Goal: Task Accomplishment & Management: Manage account settings

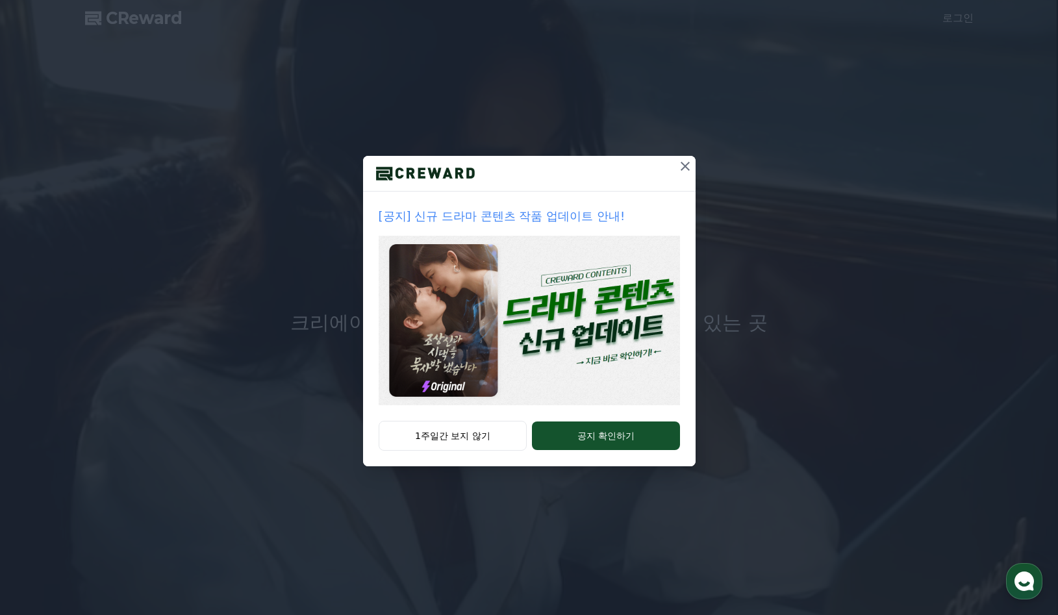
drag, startPoint x: 475, startPoint y: 436, endPoint x: 683, endPoint y: 172, distance: 335.4
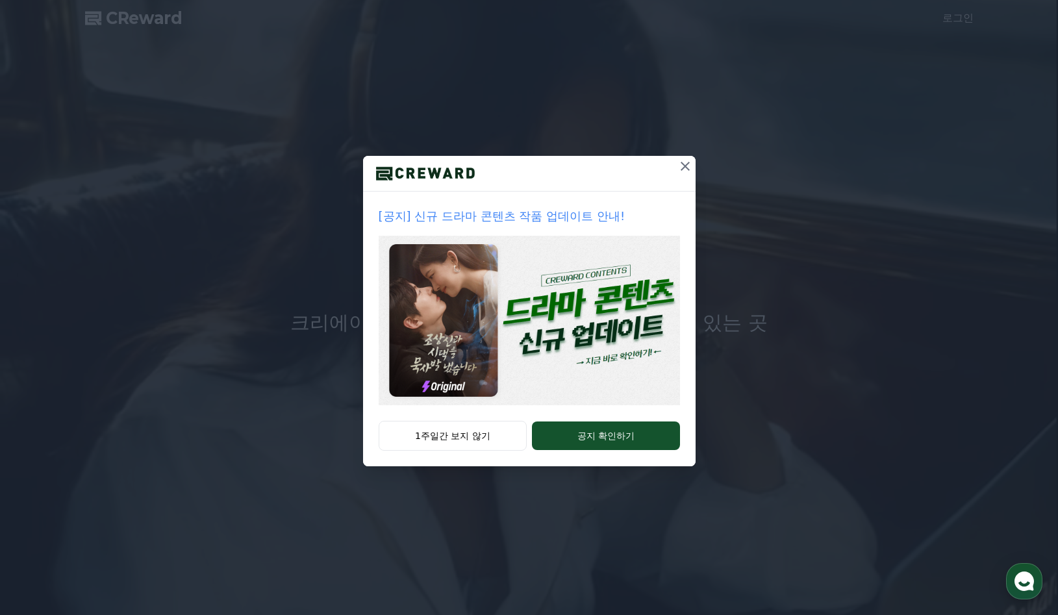
click at [687, 189] on div "[공지] 신규 드라마 콘텐츠 작품 업데이트 안내! 1주일간 보지 않기 공지 확인하기" at bounding box center [529, 311] width 333 height 310
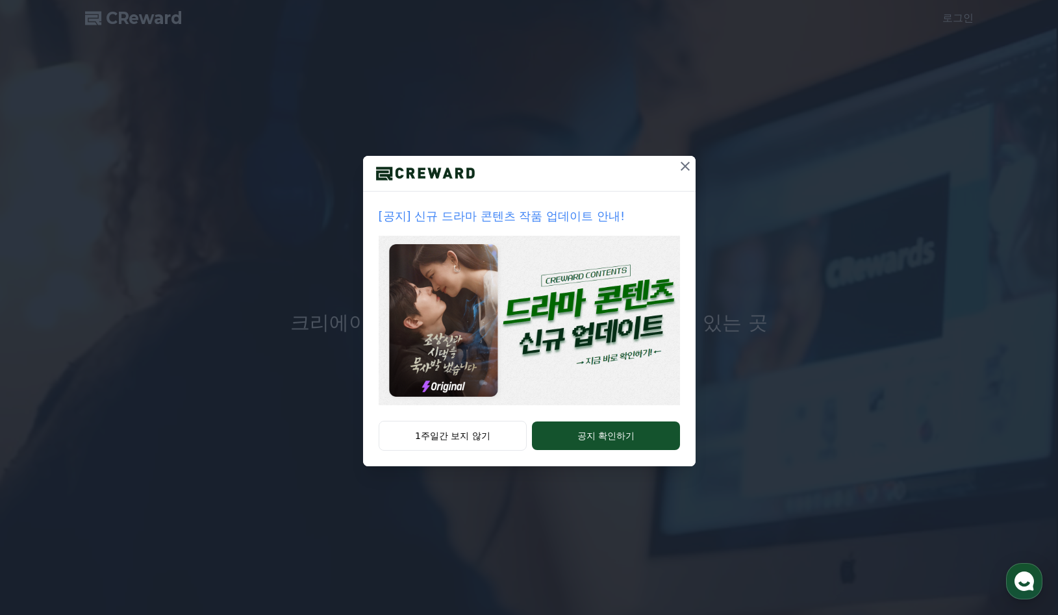
click at [681, 166] on icon at bounding box center [685, 166] width 16 height 16
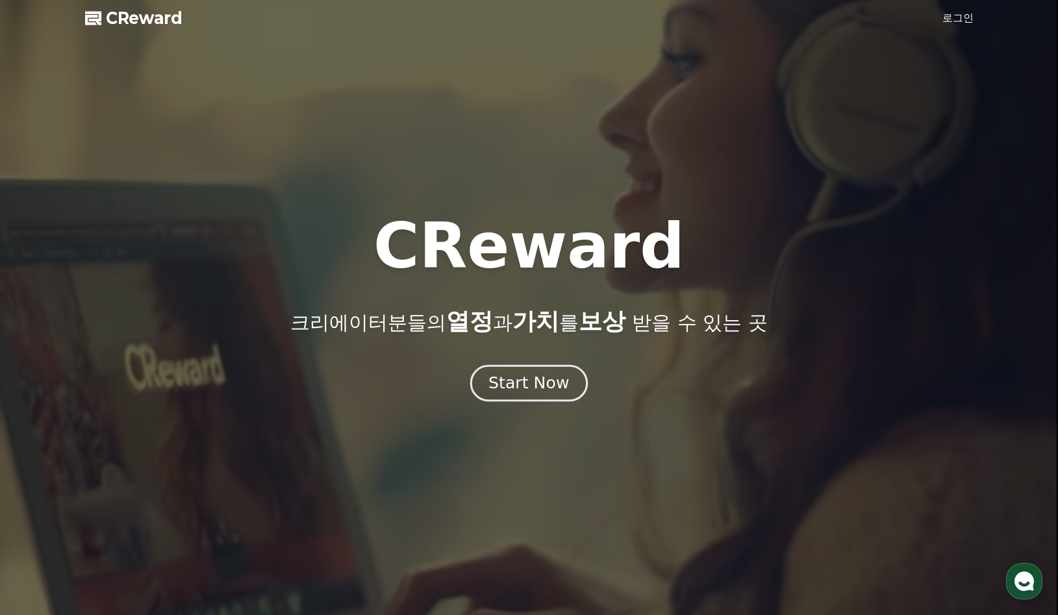
click at [529, 385] on div "Start Now" at bounding box center [528, 383] width 81 height 22
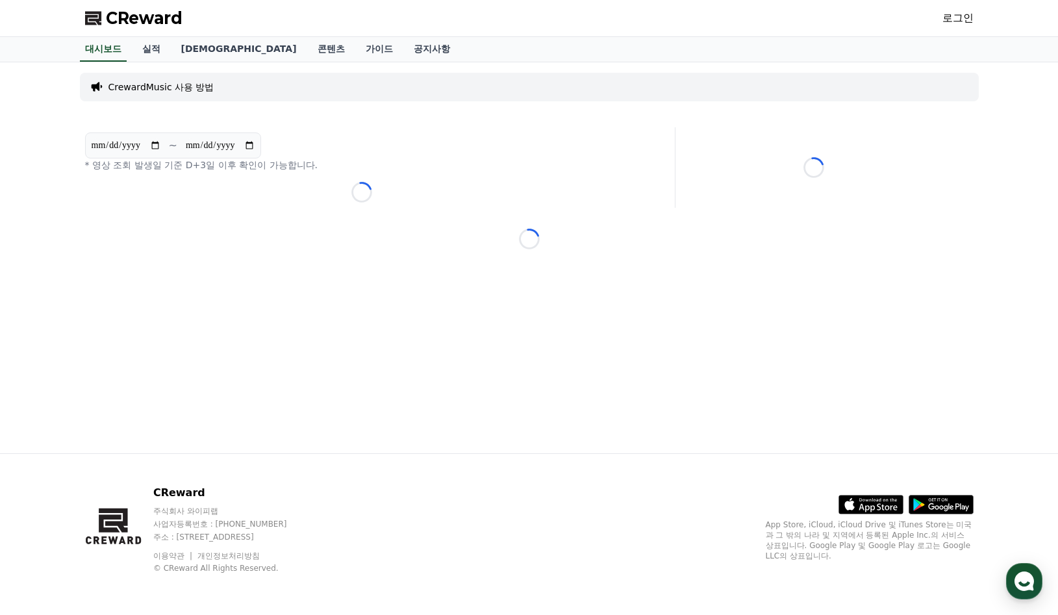
click at [963, 20] on link "로그인" at bounding box center [957, 18] width 31 height 16
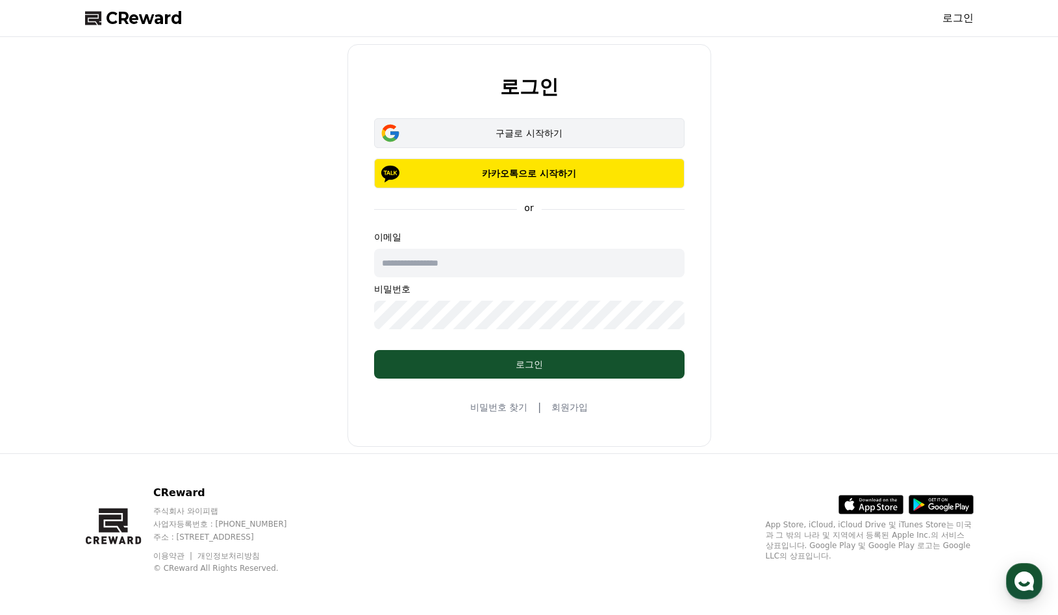
click at [540, 136] on div "구글로 시작하기" at bounding box center [529, 133] width 273 height 13
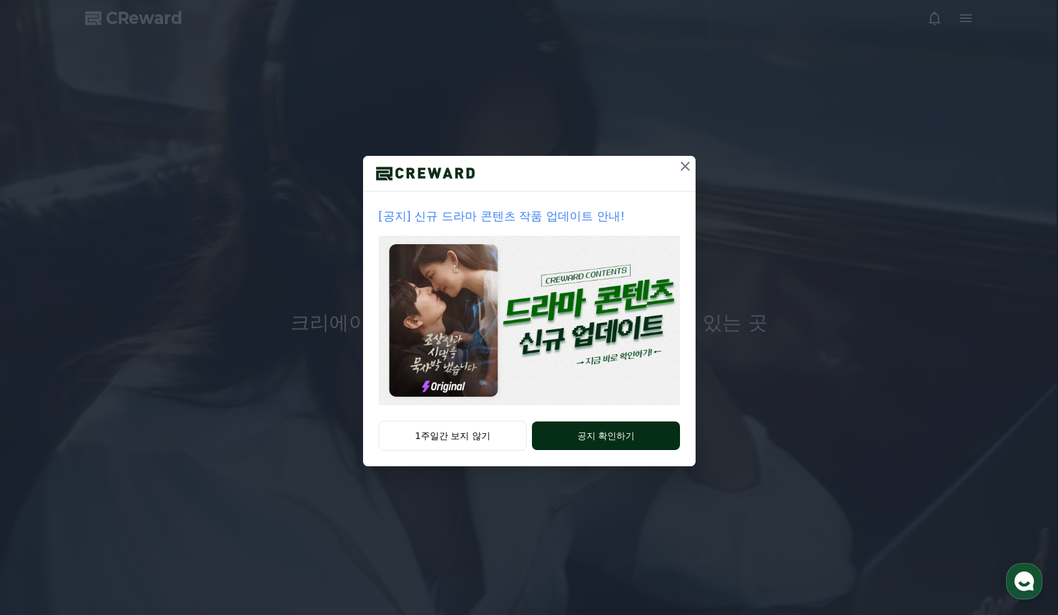
click at [589, 431] on button "공지 확인하기" at bounding box center [605, 436] width 147 height 29
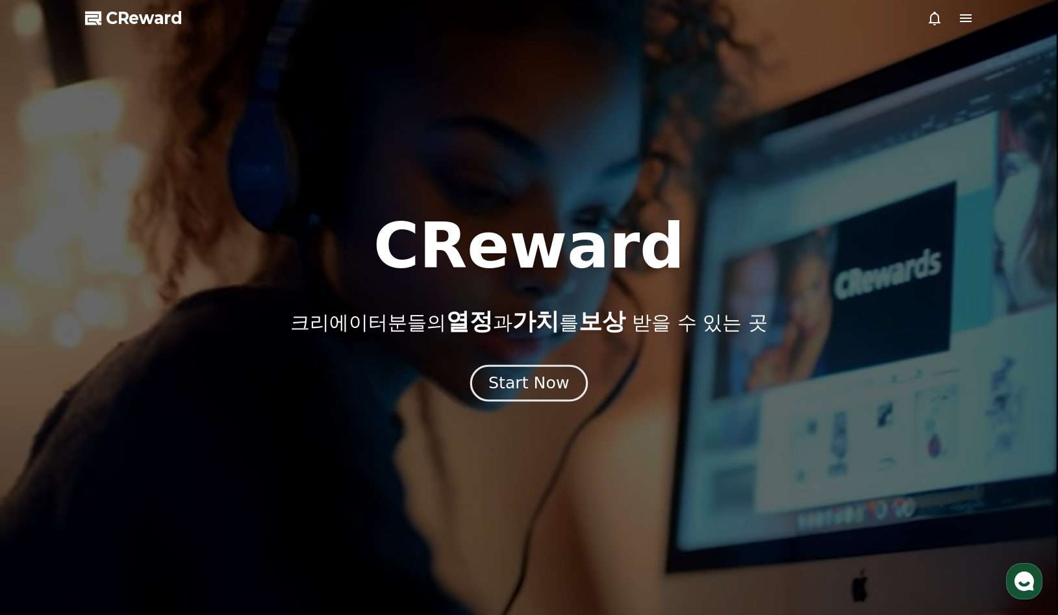
click at [544, 392] on div "Start Now" at bounding box center [528, 383] width 81 height 22
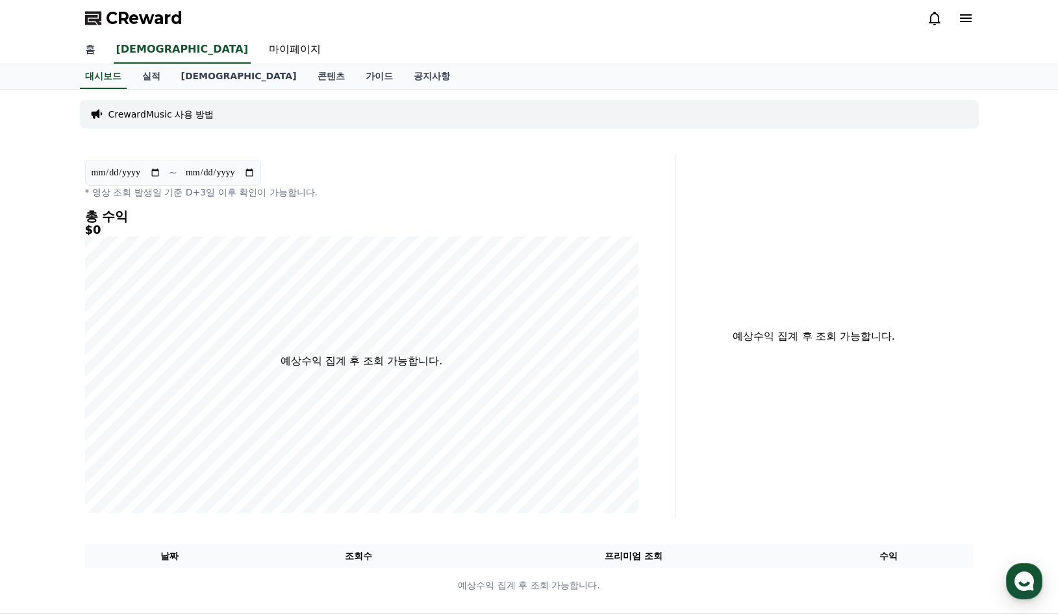
click at [88, 51] on link "홈" at bounding box center [90, 49] width 31 height 27
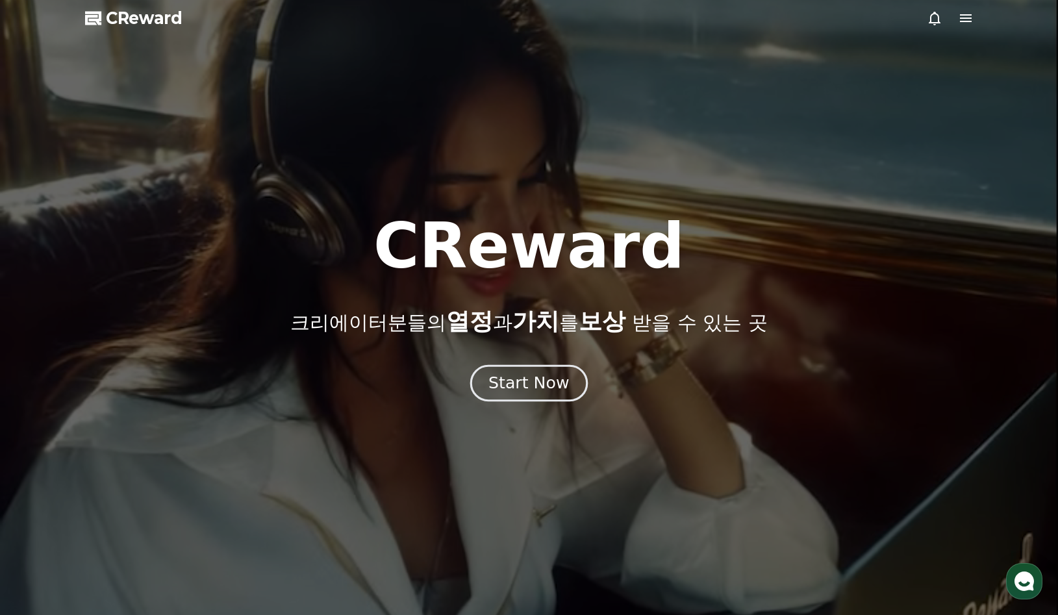
click at [536, 368] on button "Start Now" at bounding box center [529, 382] width 118 height 37
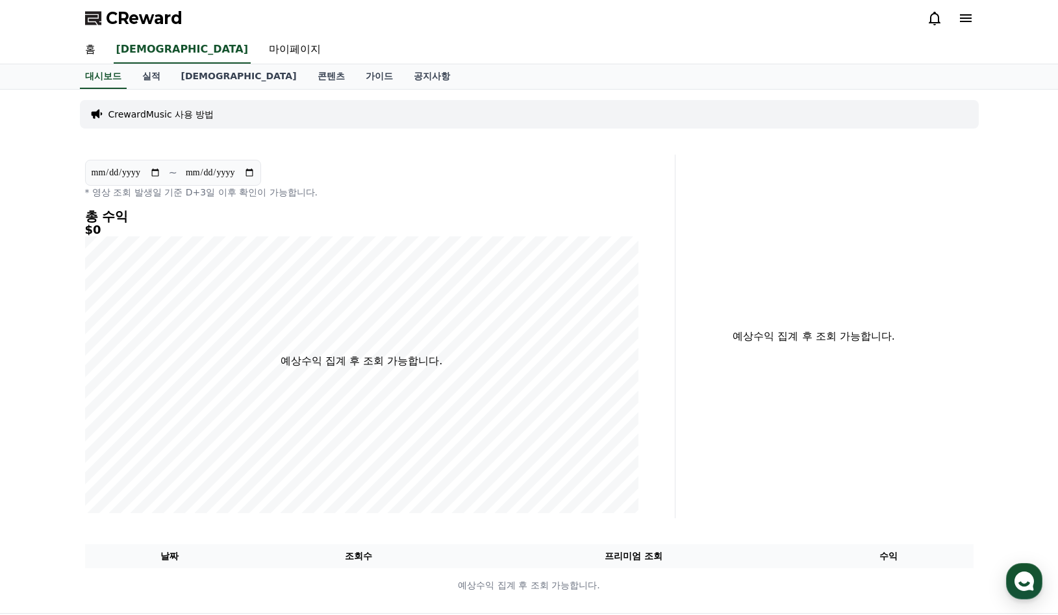
click at [964, 18] on icon at bounding box center [966, 18] width 12 height 8
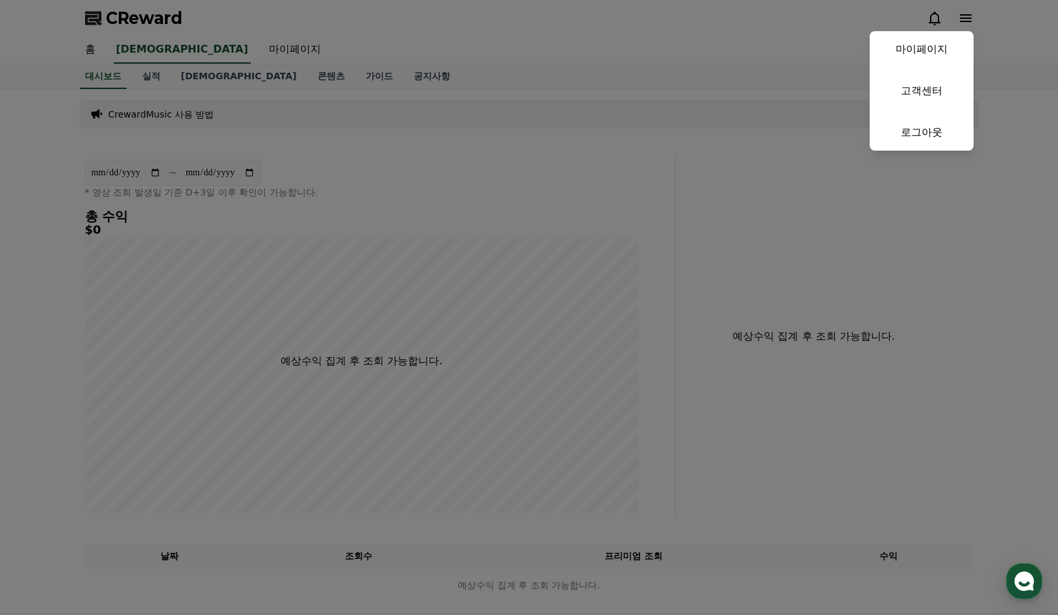
drag, startPoint x: 646, startPoint y: 32, endPoint x: 638, endPoint y: 33, distance: 7.9
click at [646, 31] on button "close" at bounding box center [529, 307] width 1058 height 615
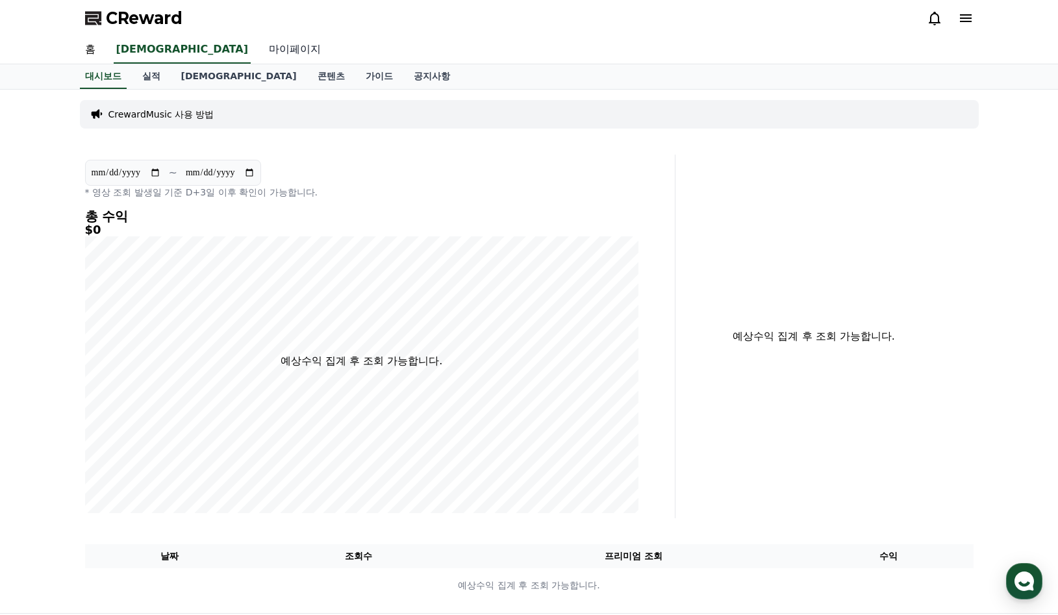
click at [259, 46] on link "마이페이지" at bounding box center [295, 49] width 73 height 27
select select "**********"
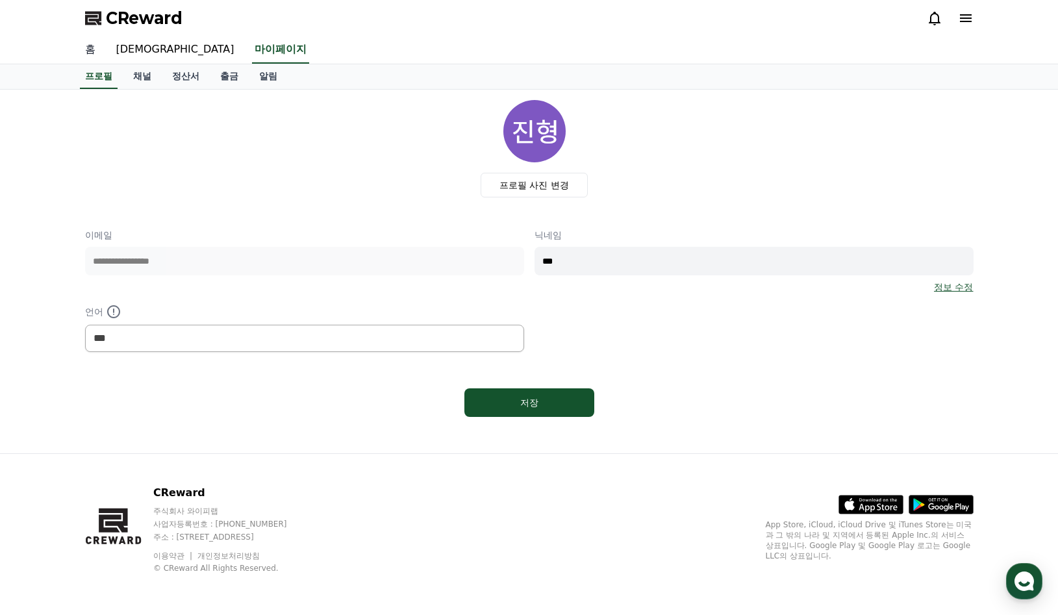
click at [88, 50] on link "홈" at bounding box center [90, 49] width 31 height 27
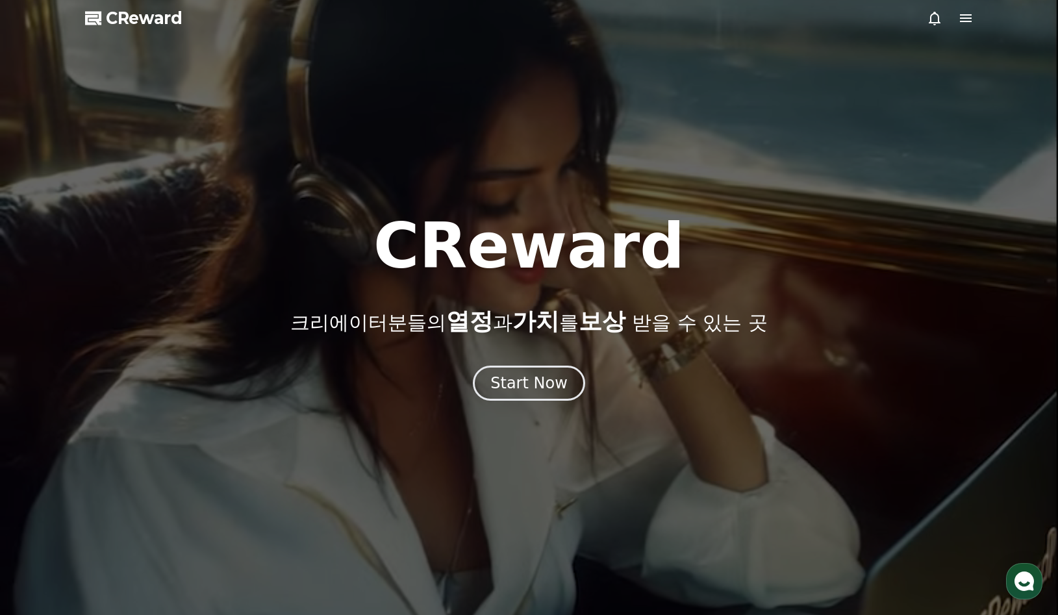
click at [155, 19] on span "CReward" at bounding box center [144, 18] width 77 height 21
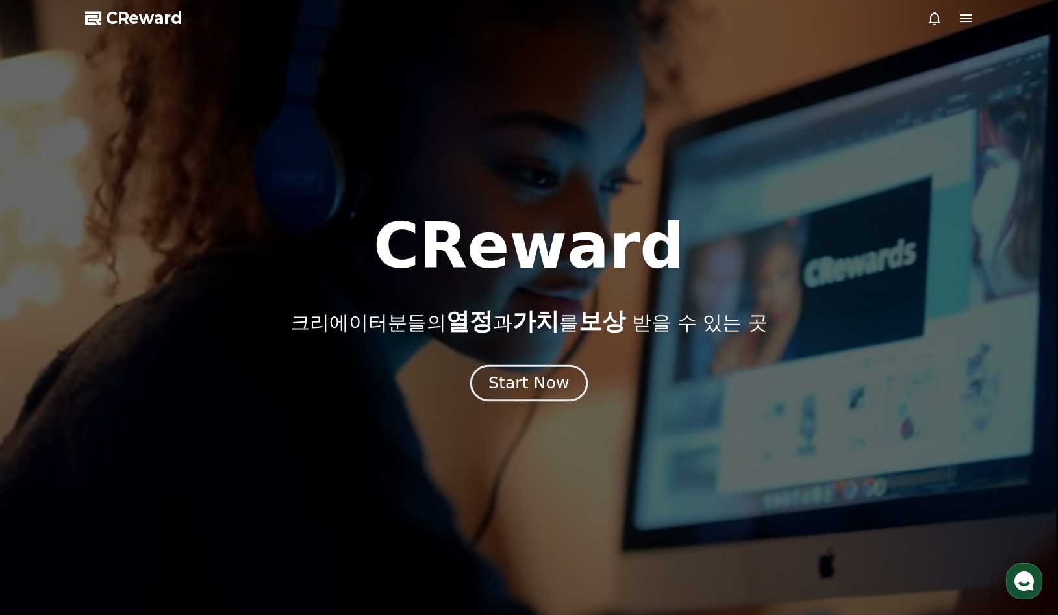
click at [541, 394] on div "Start Now" at bounding box center [528, 383] width 81 height 22
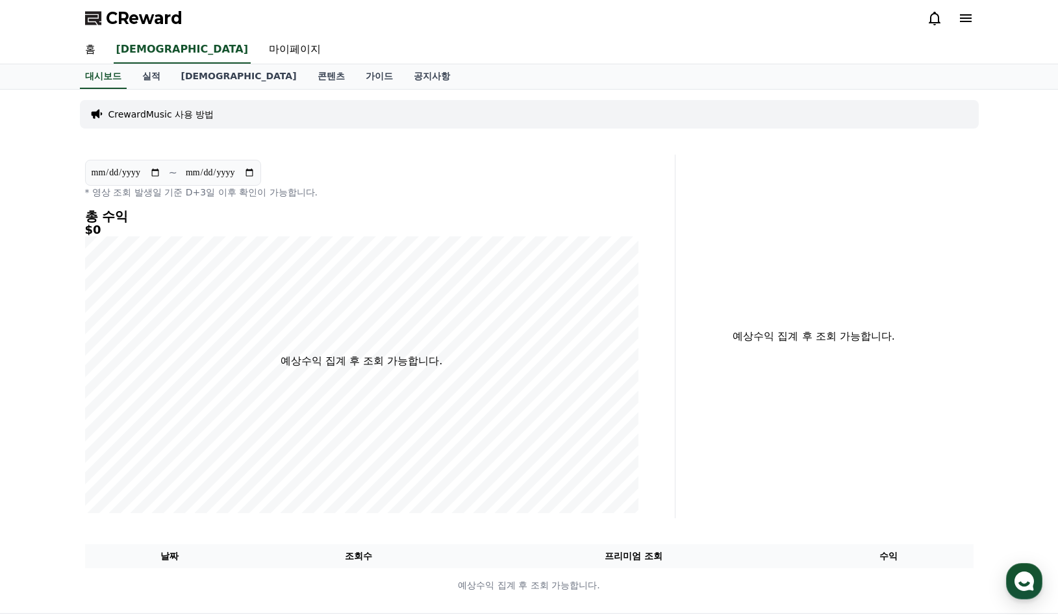
click at [963, 19] on icon at bounding box center [966, 18] width 16 height 16
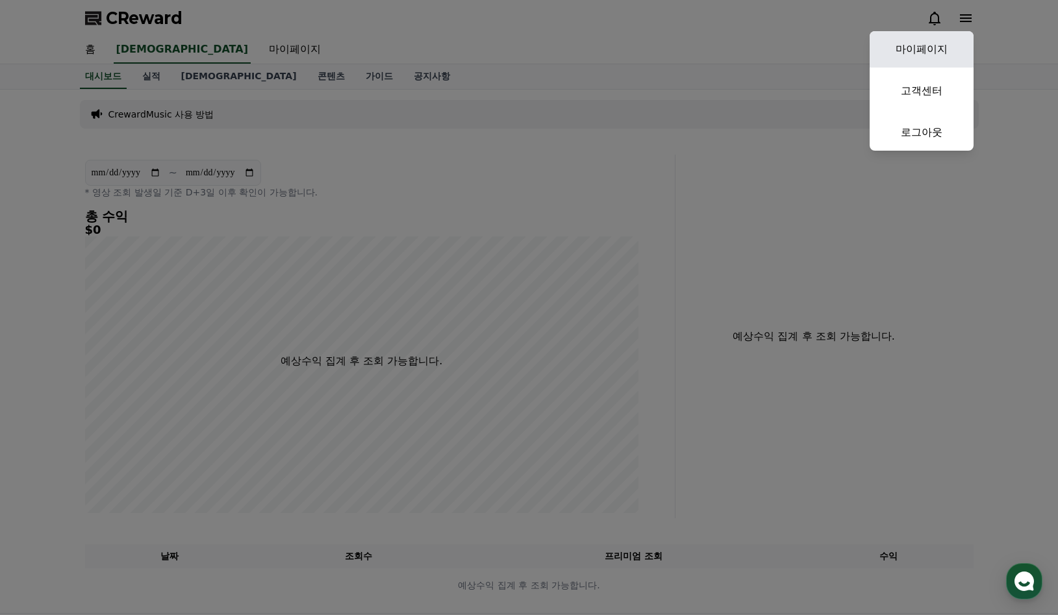
click at [939, 36] on link "마이페이지" at bounding box center [922, 49] width 104 height 36
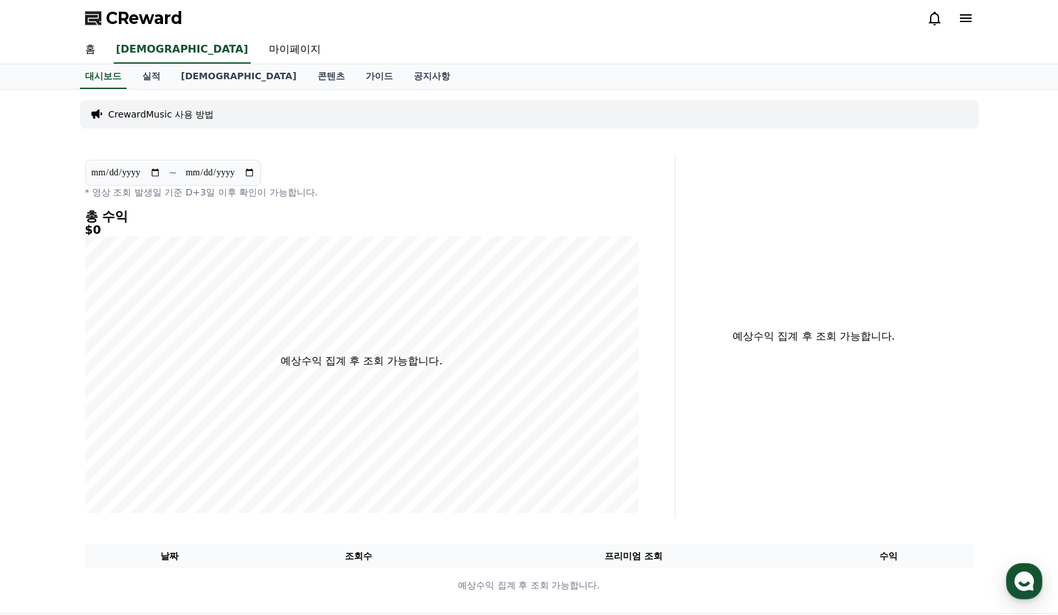
select select "**********"
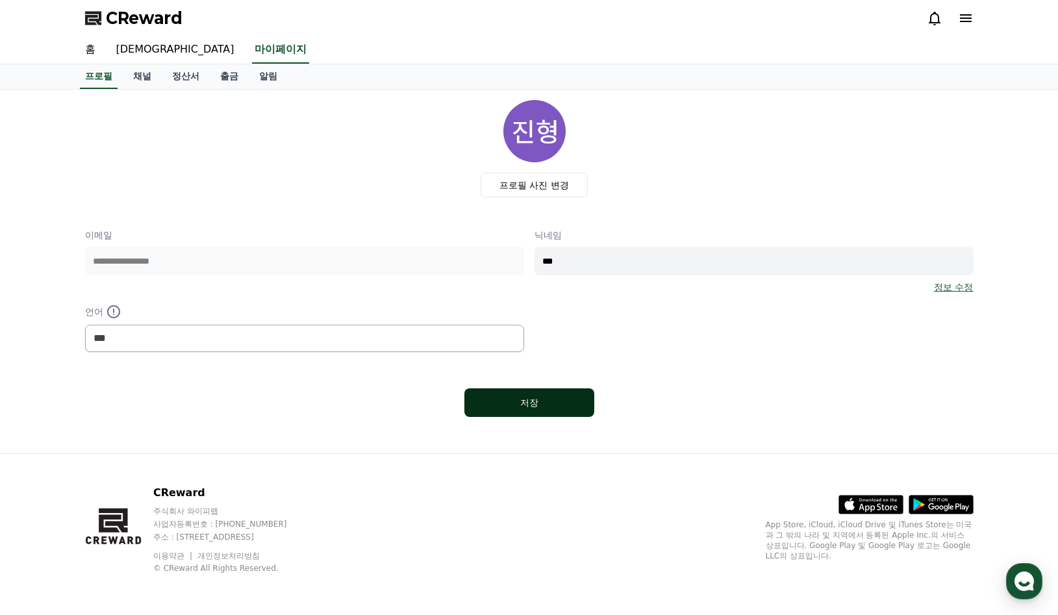
click at [533, 401] on div "저장" at bounding box center [529, 402] width 78 height 13
select select "**********"
click at [145, 84] on link "채널" at bounding box center [142, 76] width 39 height 25
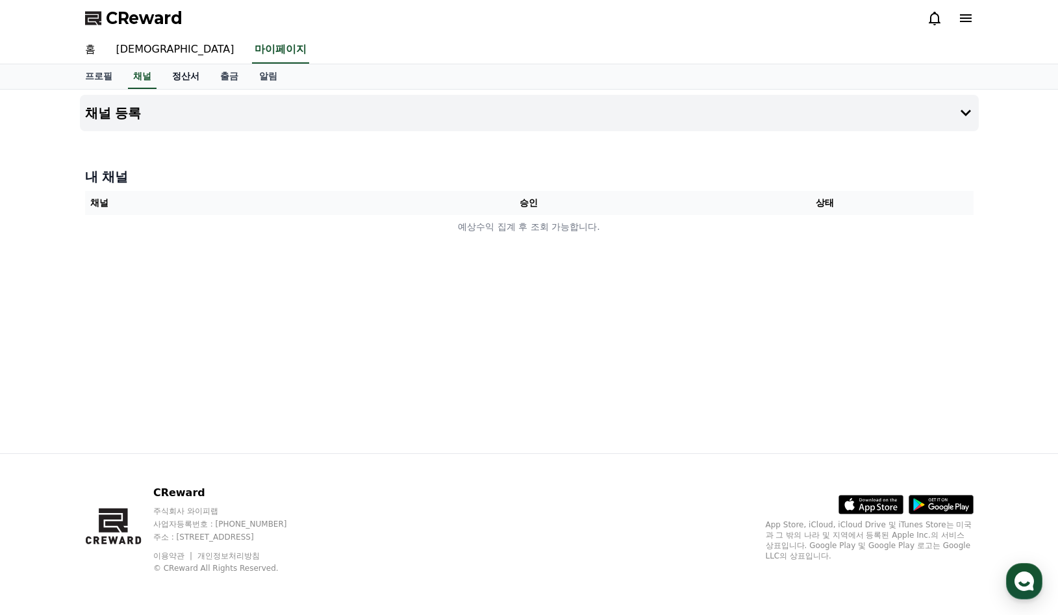
click at [169, 79] on link "정산서" at bounding box center [186, 76] width 48 height 25
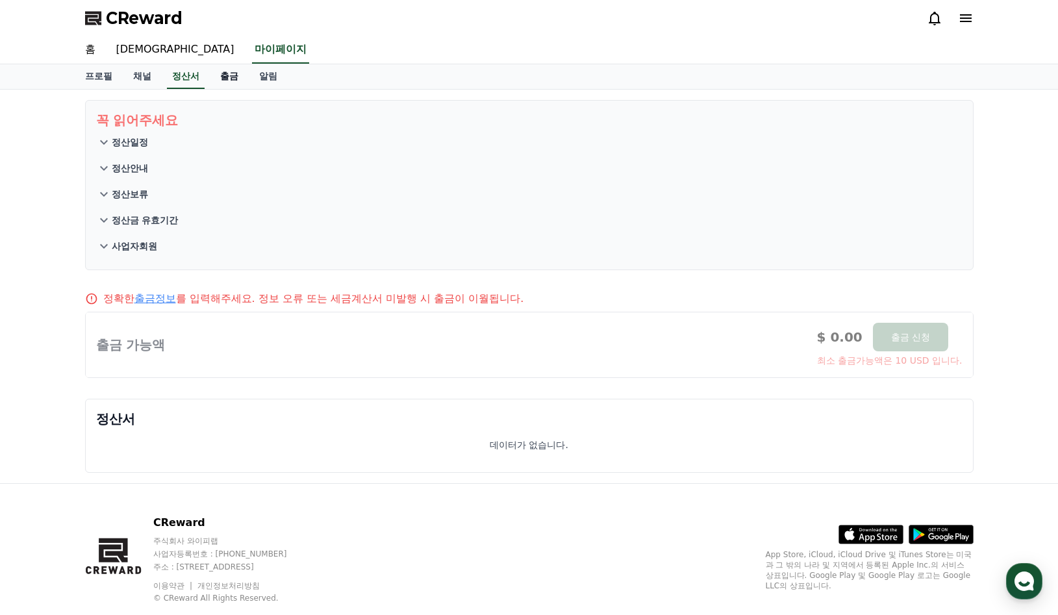
click at [225, 75] on link "출금" at bounding box center [229, 76] width 39 height 25
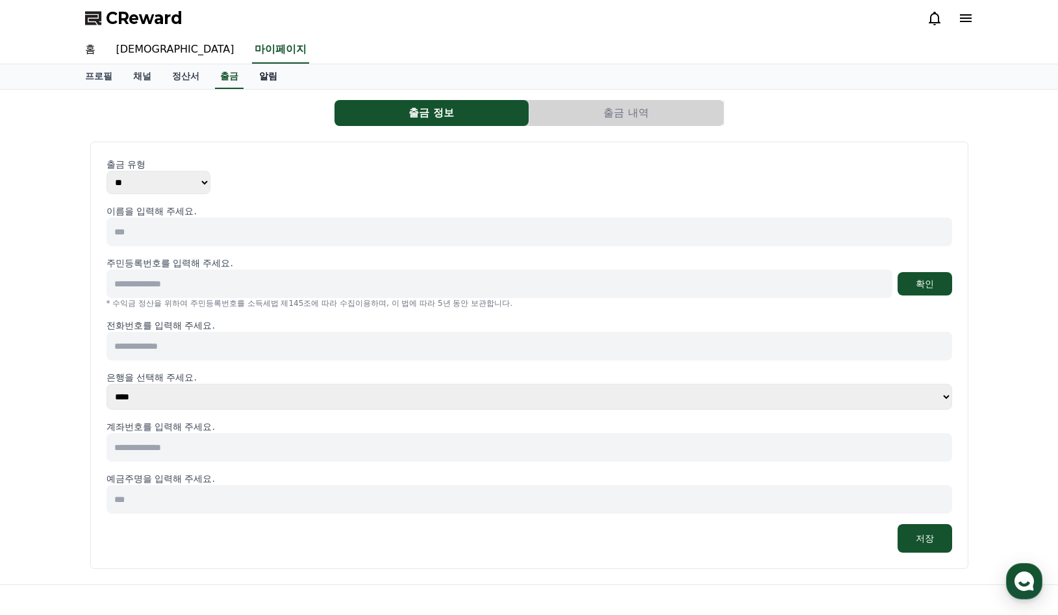
click at [268, 82] on link "알림" at bounding box center [268, 76] width 39 height 25
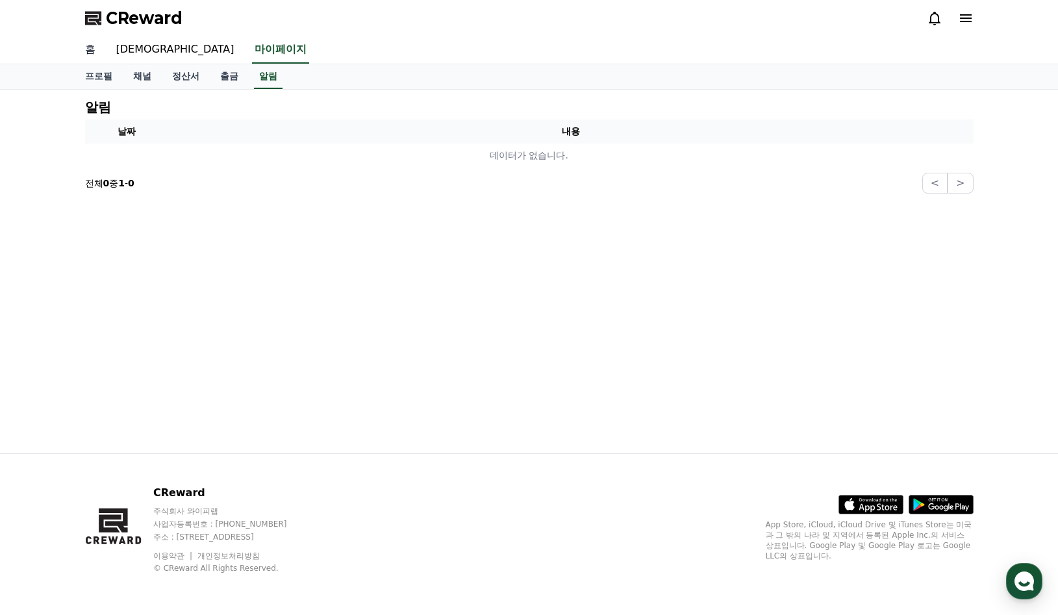
click at [93, 51] on link "홈" at bounding box center [90, 49] width 31 height 27
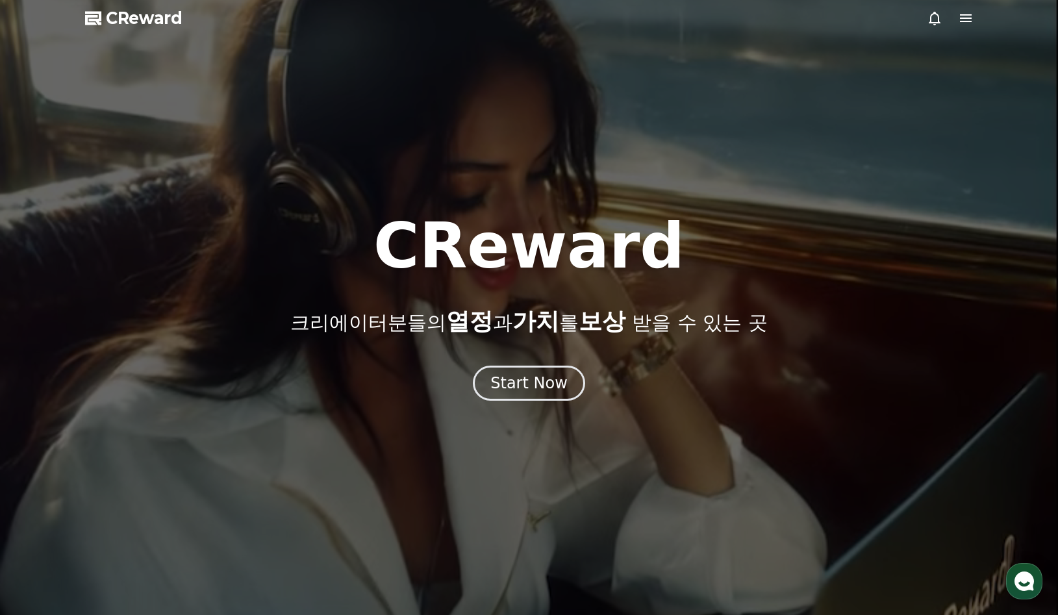
click at [123, 23] on span "CReward" at bounding box center [144, 18] width 77 height 21
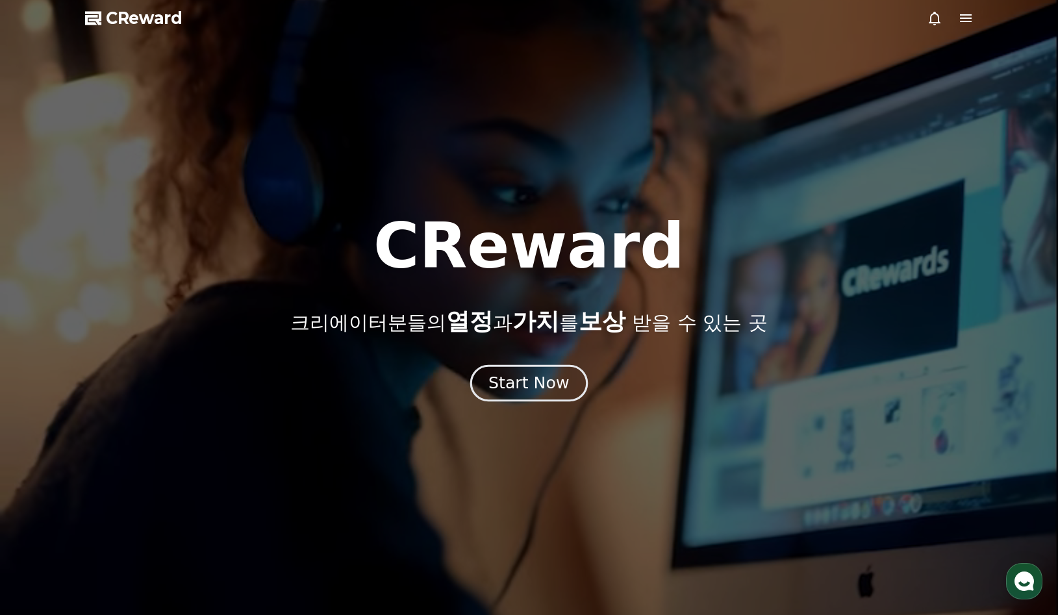
click at [529, 387] on div "Start Now" at bounding box center [528, 383] width 81 height 22
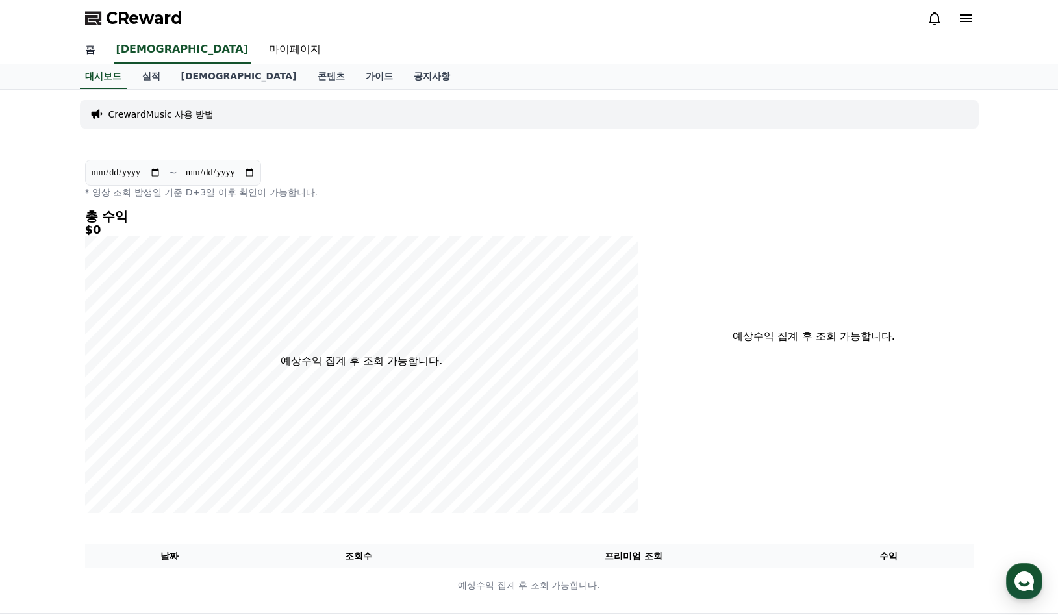
click at [90, 58] on link "홈" at bounding box center [90, 49] width 31 height 27
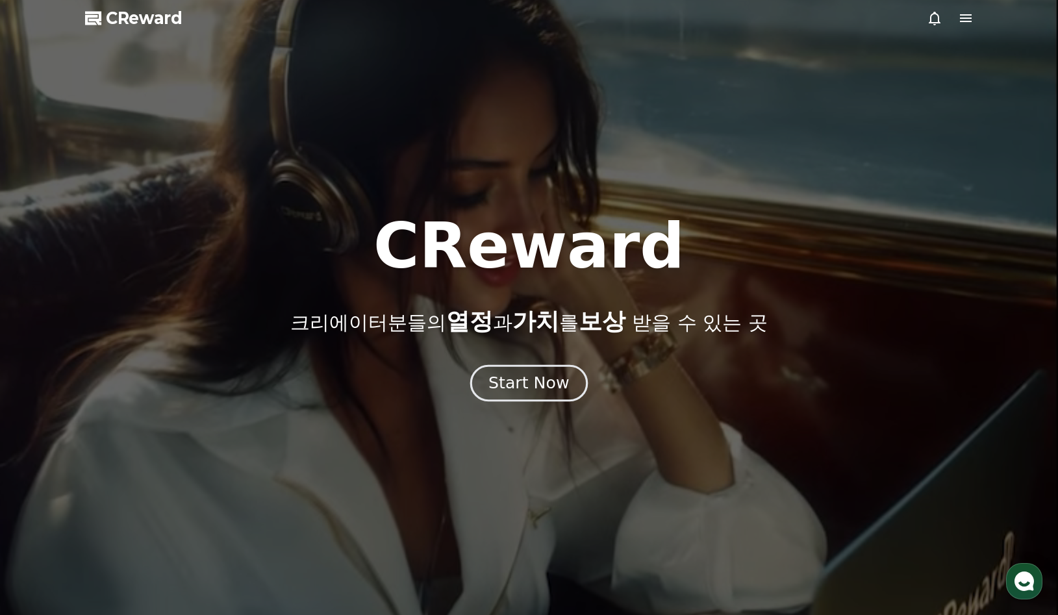
click at [538, 373] on div "Start Now" at bounding box center [528, 383] width 81 height 22
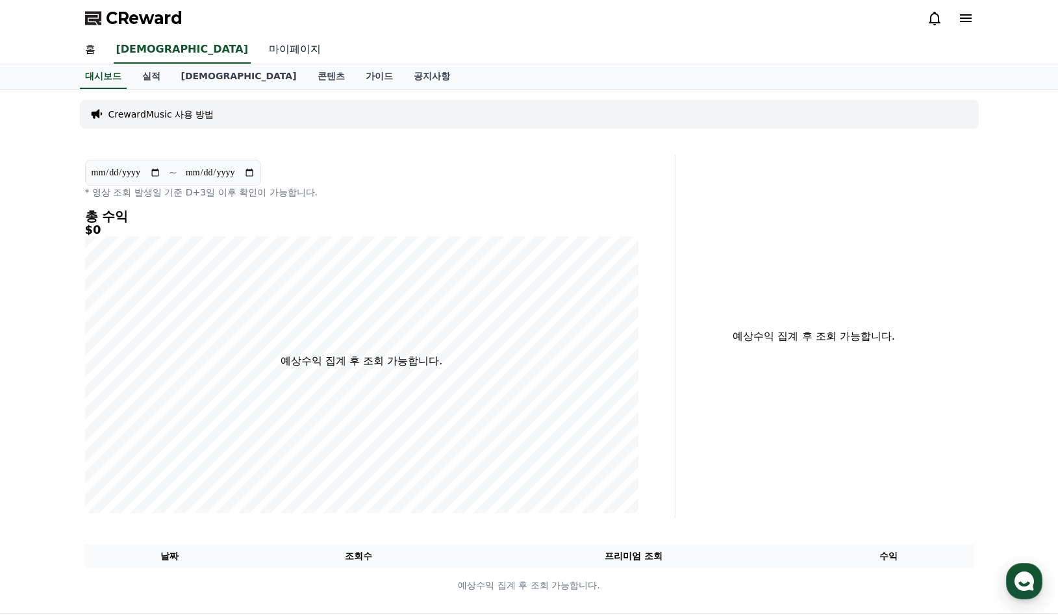
click at [259, 48] on link "마이페이지" at bounding box center [295, 49] width 73 height 27
select select "**********"
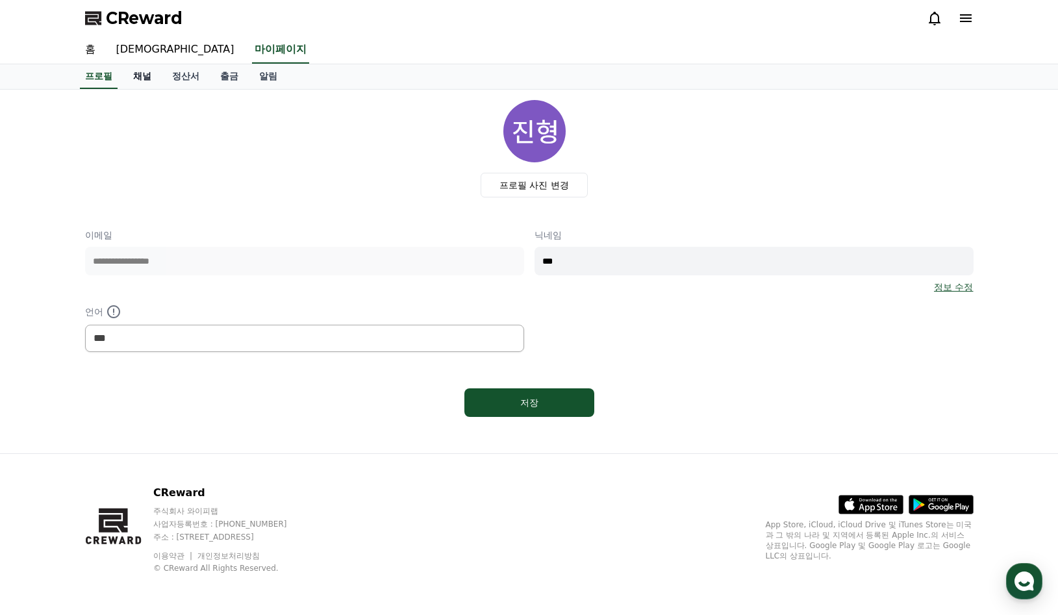
click at [144, 79] on link "채널" at bounding box center [142, 76] width 39 height 25
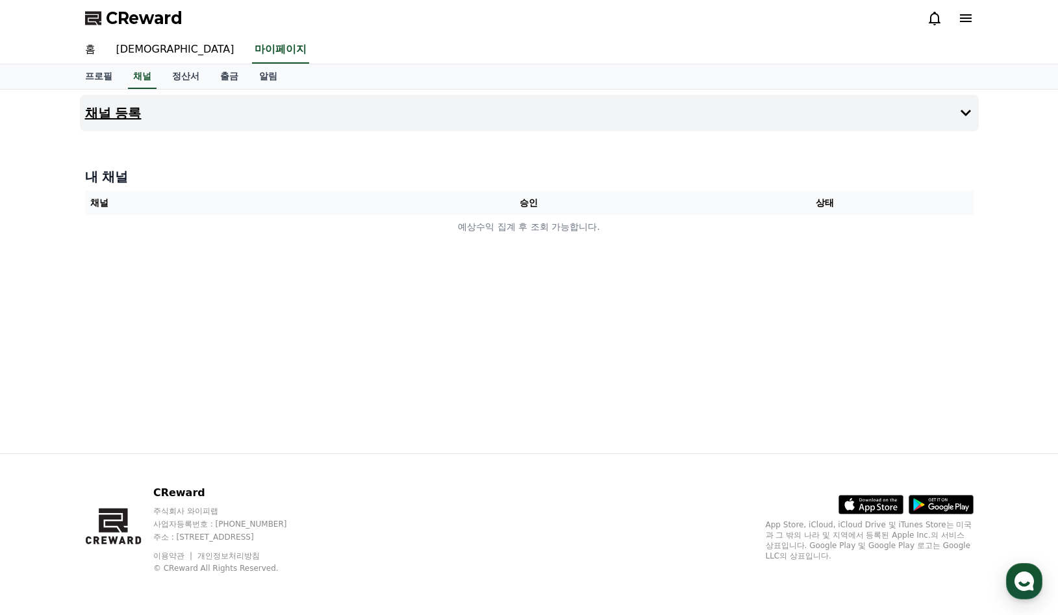
click at [127, 120] on h4 "채널 등록" at bounding box center [113, 113] width 57 height 14
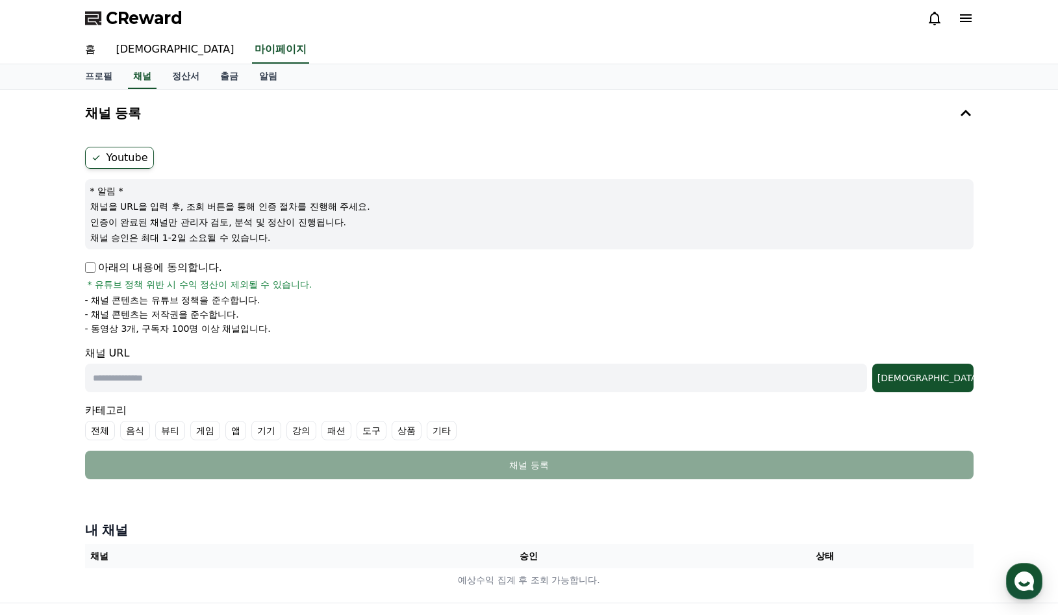
click at [146, 382] on input "text" at bounding box center [476, 378] width 782 height 29
paste input "**********"
type input "**********"
click at [951, 373] on div "[DEMOGRAPHIC_DATA]" at bounding box center [922, 378] width 91 height 13
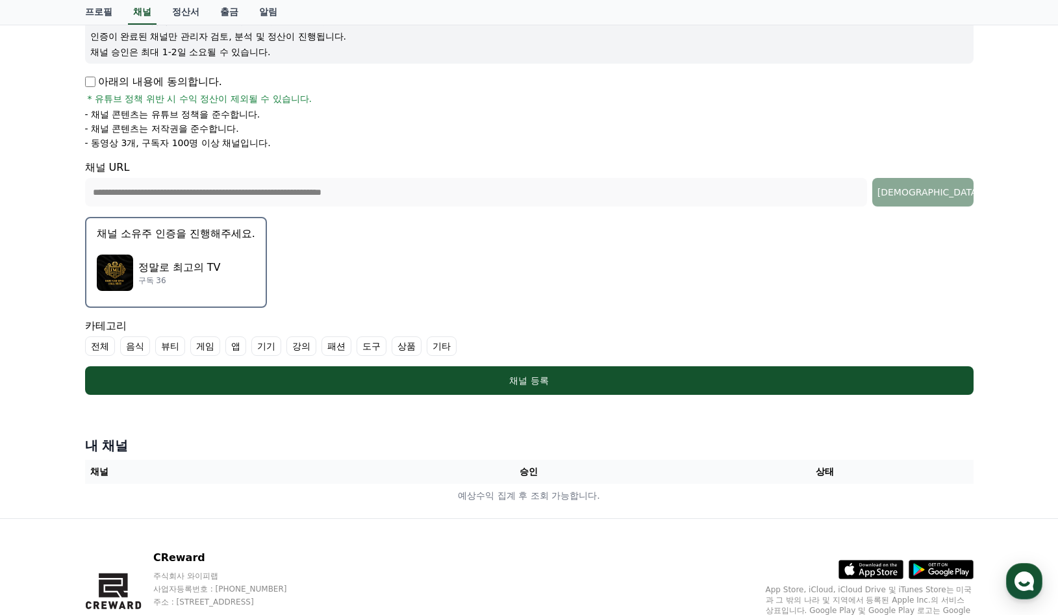
scroll to position [251, 0]
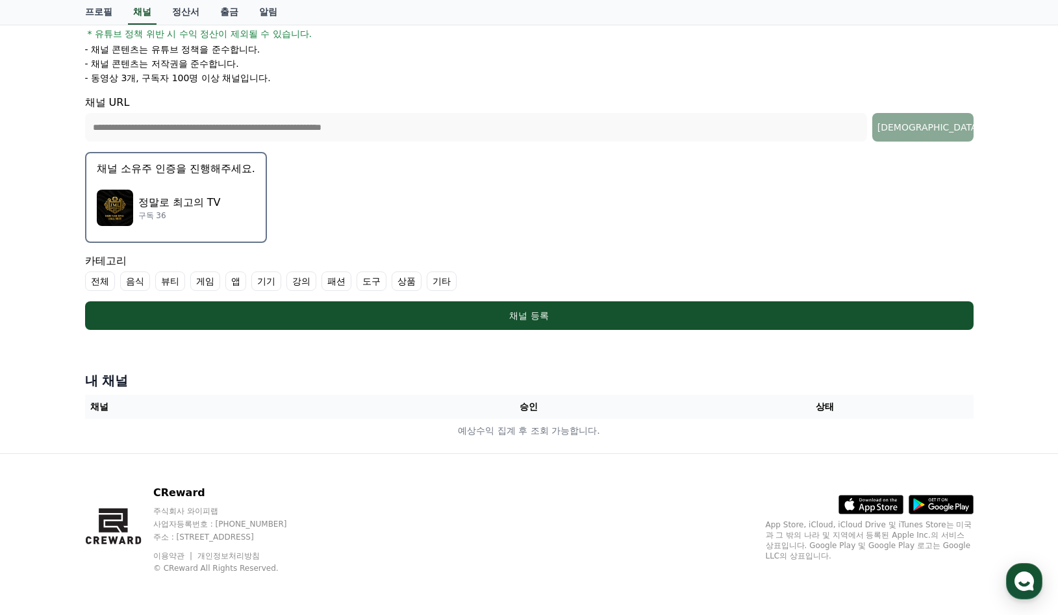
click at [99, 282] on label "전체" at bounding box center [100, 280] width 30 height 19
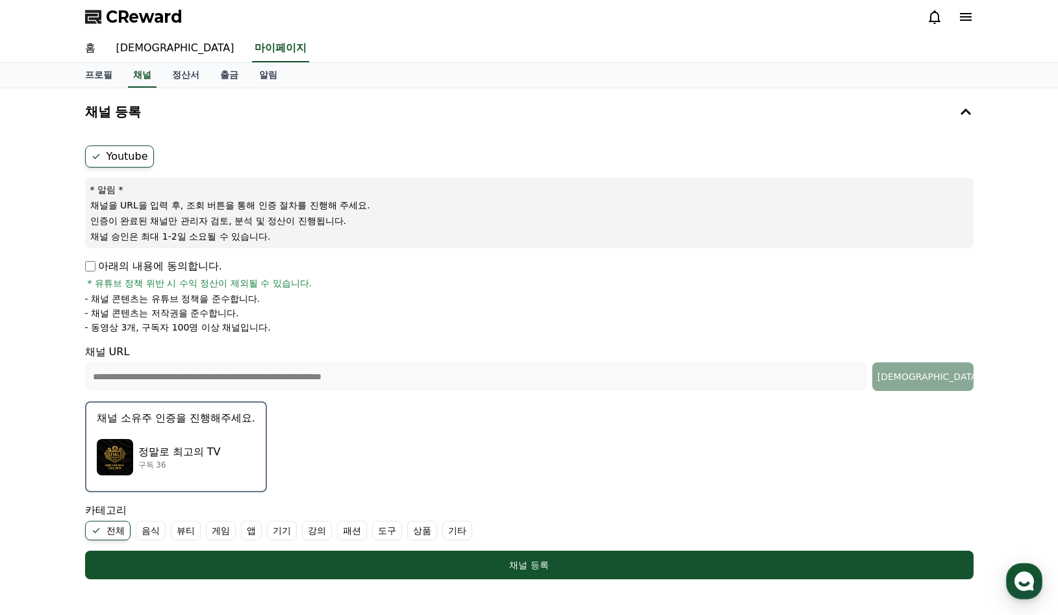
scroll to position [0, 0]
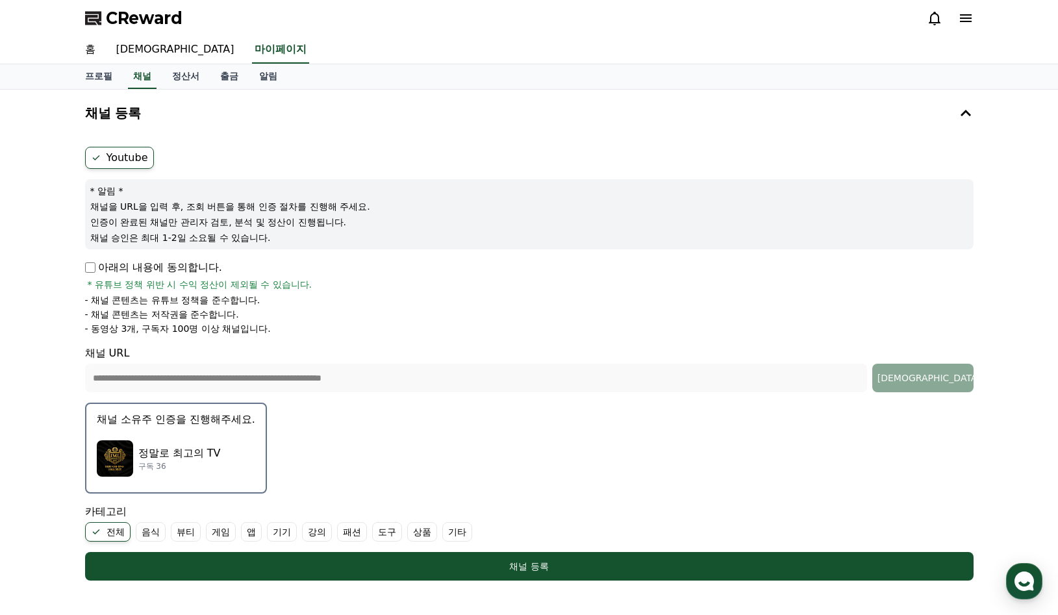
select select "**********"
